Goal: Task Accomplishment & Management: Use online tool/utility

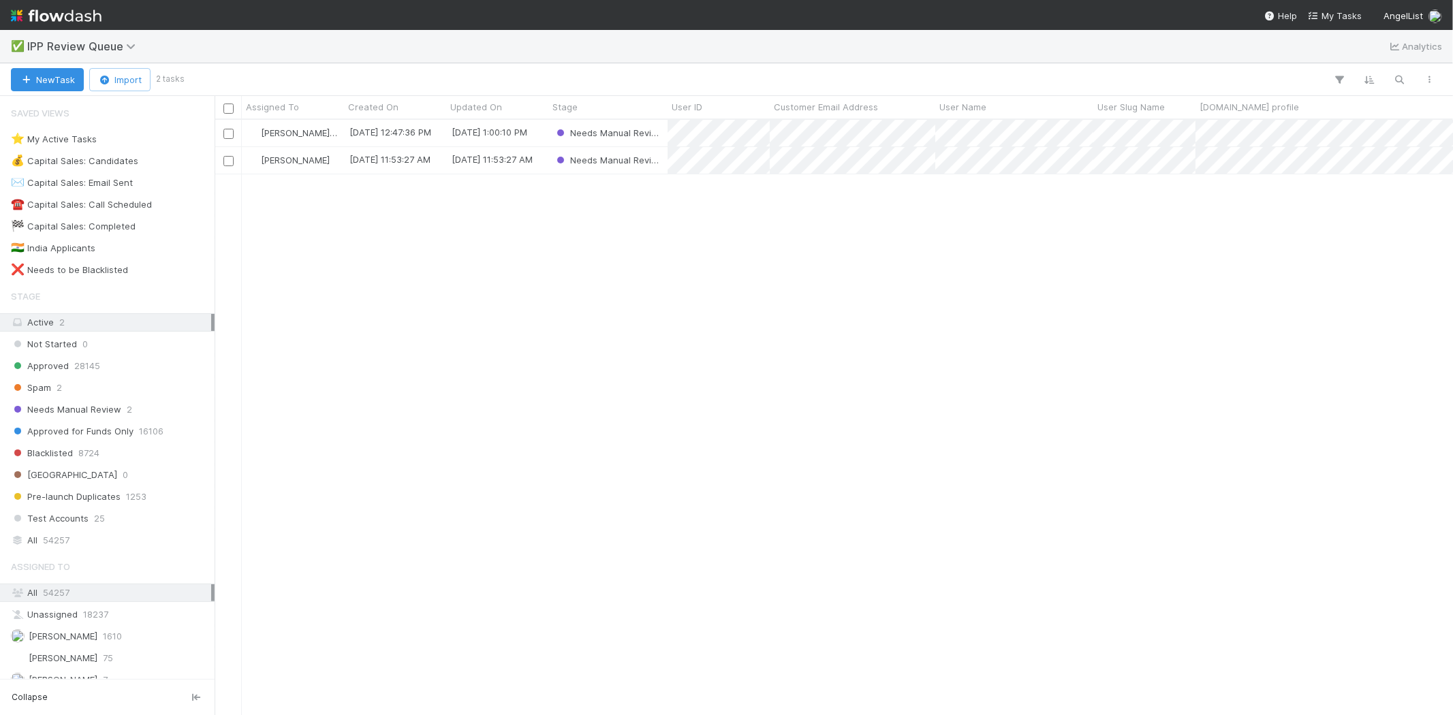
scroll to position [584, 1227]
click at [439, 350] on div "[PERSON_NAME]-Gayob [DATE] 12:47:36 PM [DATE] 1:00:10 PM Needs Manual Review [P…" at bounding box center [834, 417] width 1238 height 595
click at [134, 412] on div "Needs Manual Review 2" at bounding box center [111, 409] width 200 height 17
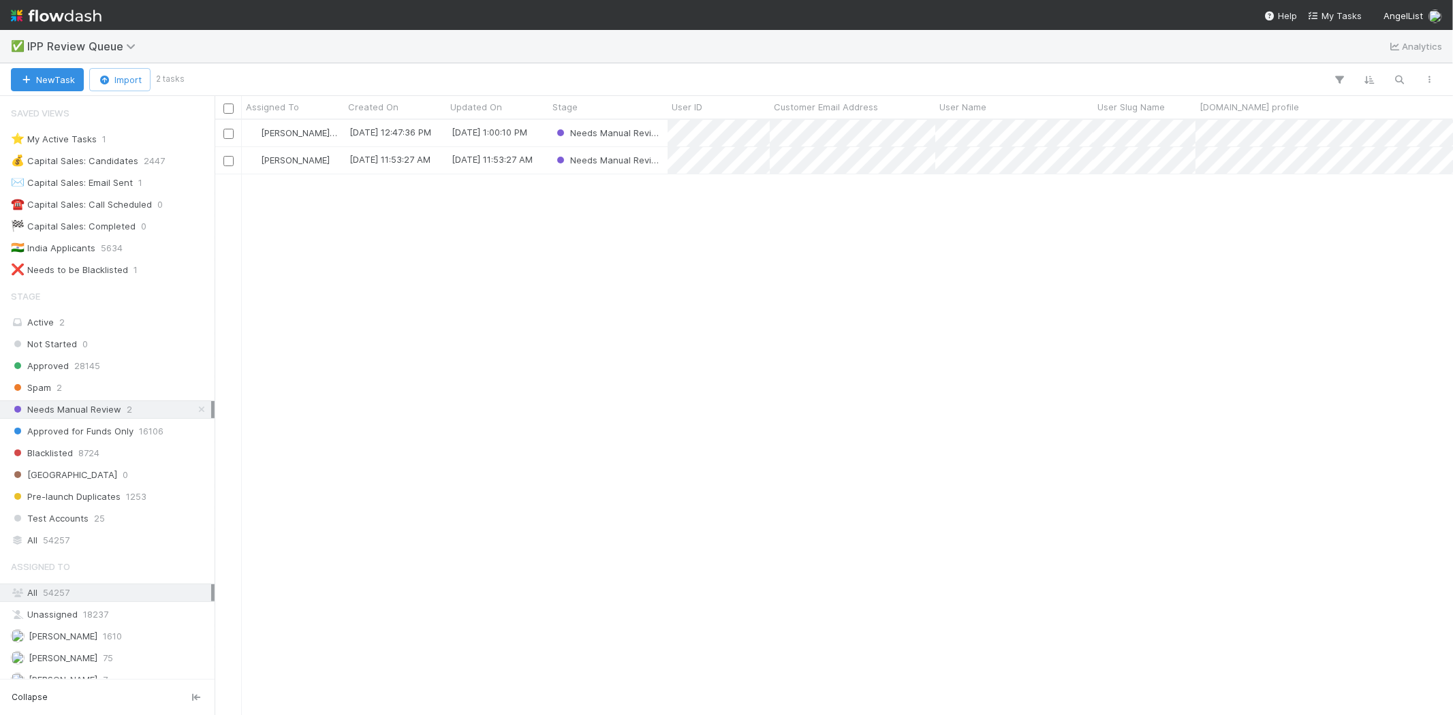
click at [484, 375] on div "[PERSON_NAME]-Gayob [DATE] 12:47:36 PM [DATE] 1:00:10 PM Needs Manual Review [P…" at bounding box center [834, 417] width 1238 height 595
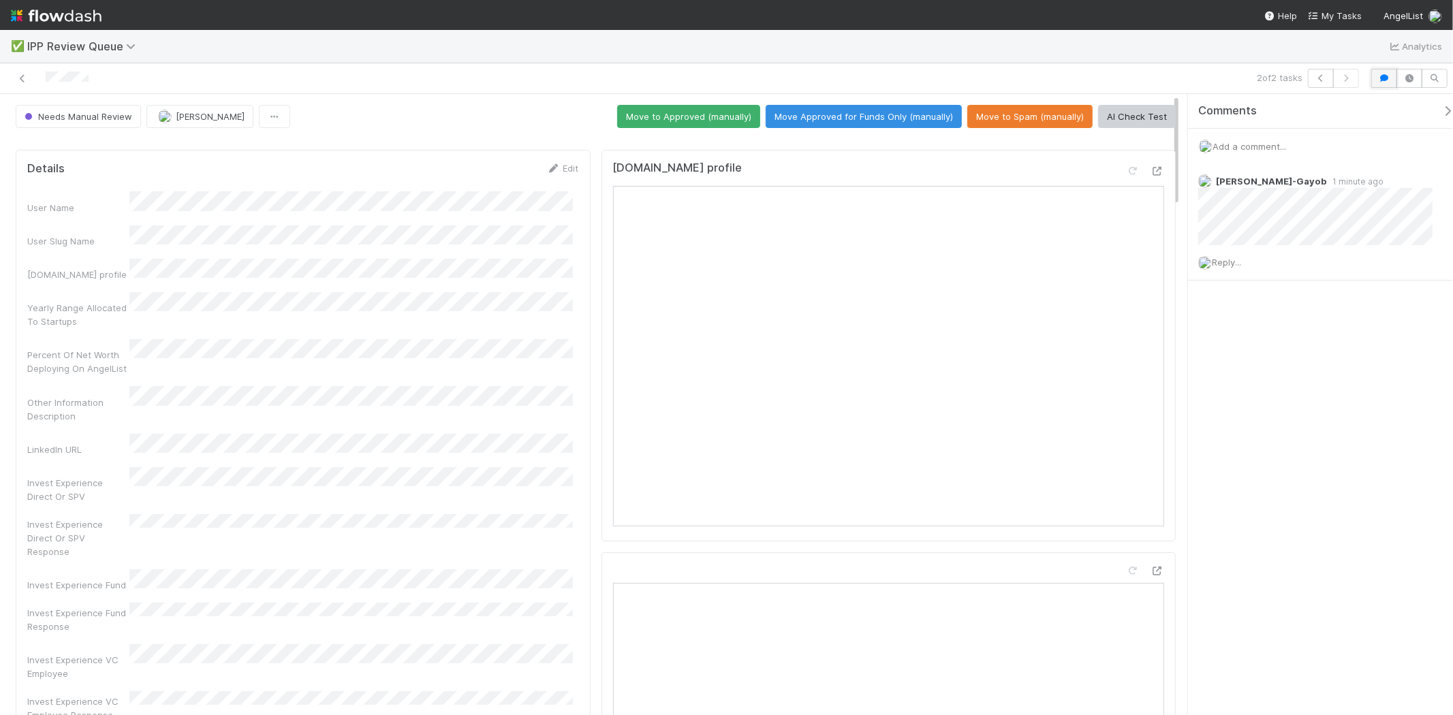
click at [1383, 74] on icon "button" at bounding box center [1384, 78] width 14 height 8
